Goal: Download file/media

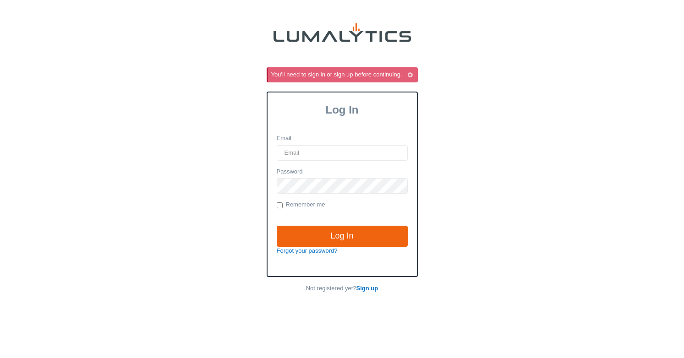
type input "[EMAIL_ADDRESS][DOMAIN_NAME]"
click at [281, 208] on input "Remember me" at bounding box center [280, 206] width 6 height 6
checkbox input "true"
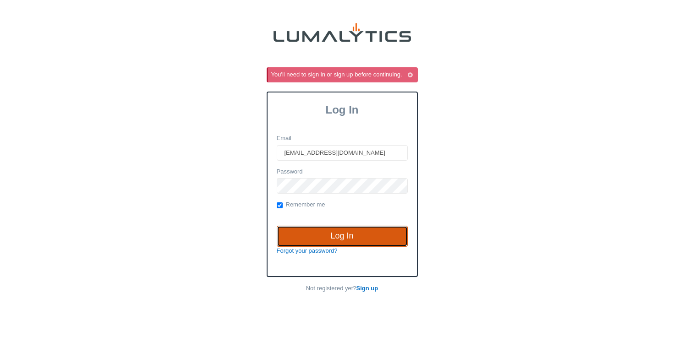
click at [347, 235] on input "Log In" at bounding box center [342, 236] width 131 height 21
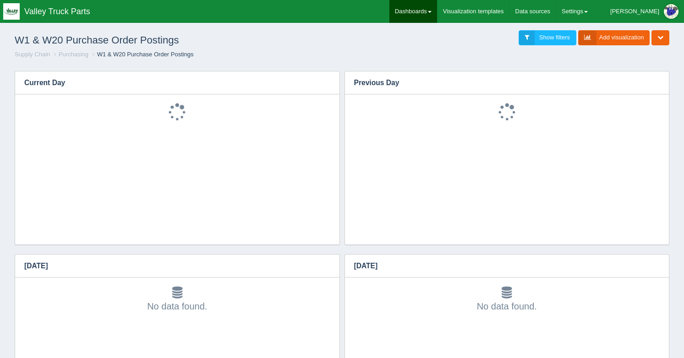
click at [437, 13] on link "Dashboards" at bounding box center [414, 11] width 48 height 23
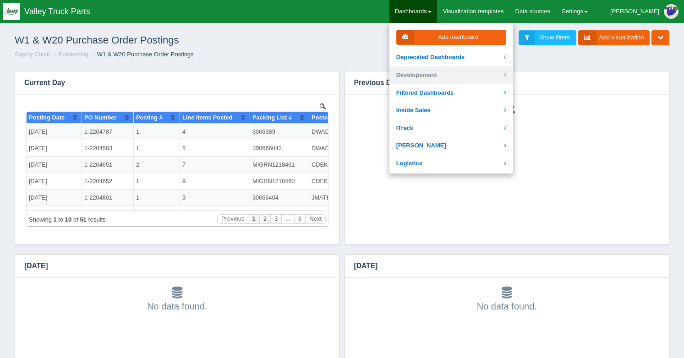
click at [488, 73] on link "Developement" at bounding box center [452, 75] width 124 height 18
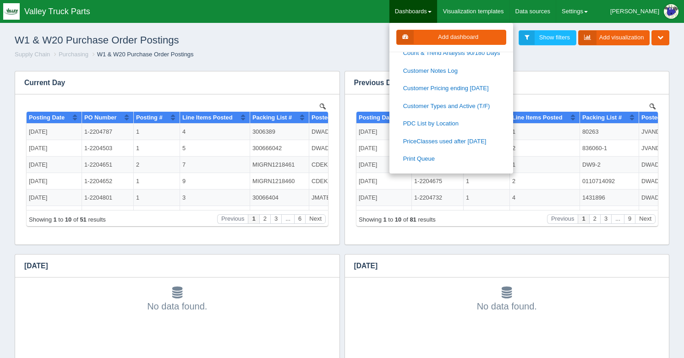
scroll to position [183, 0]
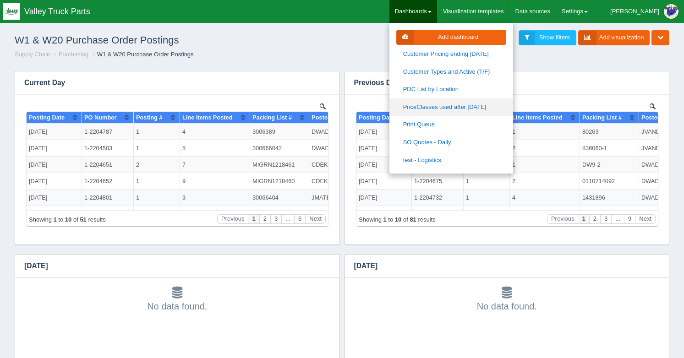
click at [473, 106] on link "PriceClasses used after 01-01-2021" at bounding box center [452, 108] width 124 height 18
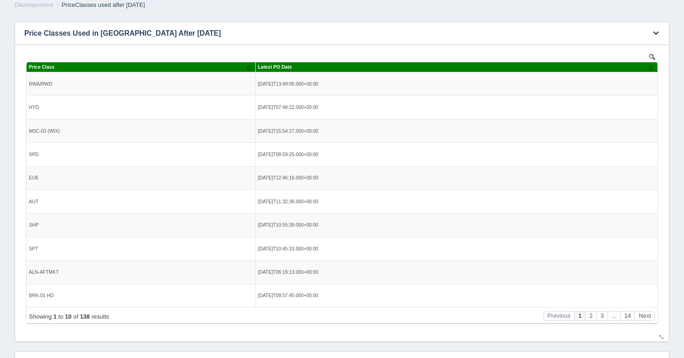
scroll to position [46, 0]
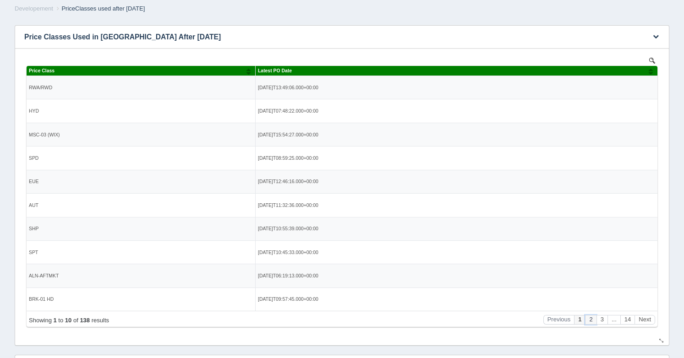
click at [591, 316] on button "2" at bounding box center [590, 320] width 11 height 10
click at [603, 316] on button "3" at bounding box center [602, 320] width 11 height 10
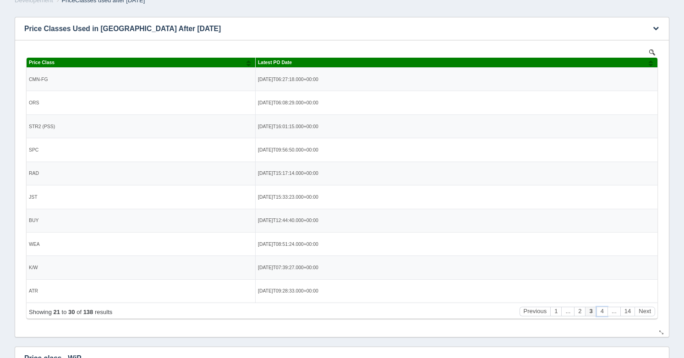
scroll to position [0, 0]
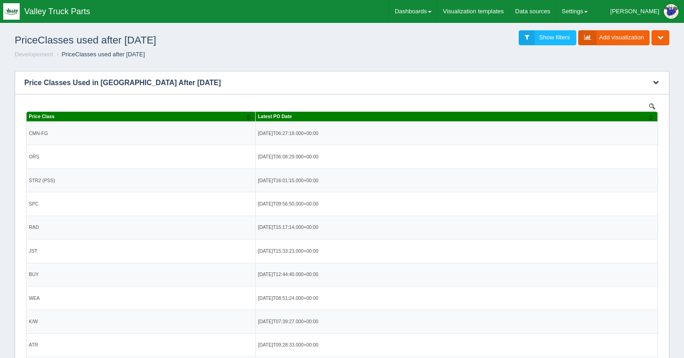
click at [656, 82] on icon "button" at bounding box center [656, 82] width 6 height 6
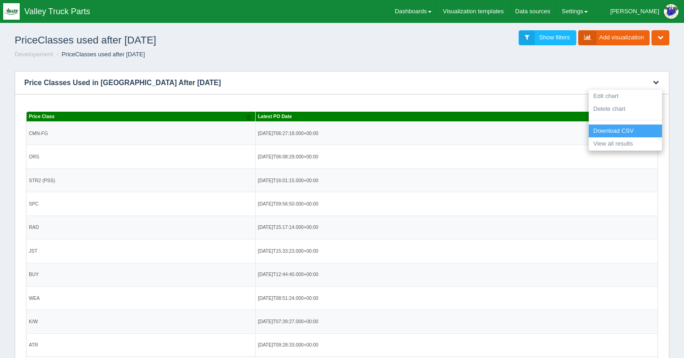
click at [620, 130] on link "Download CSV" at bounding box center [625, 131] width 73 height 13
